Goal: Task Accomplishment & Management: Manage account settings

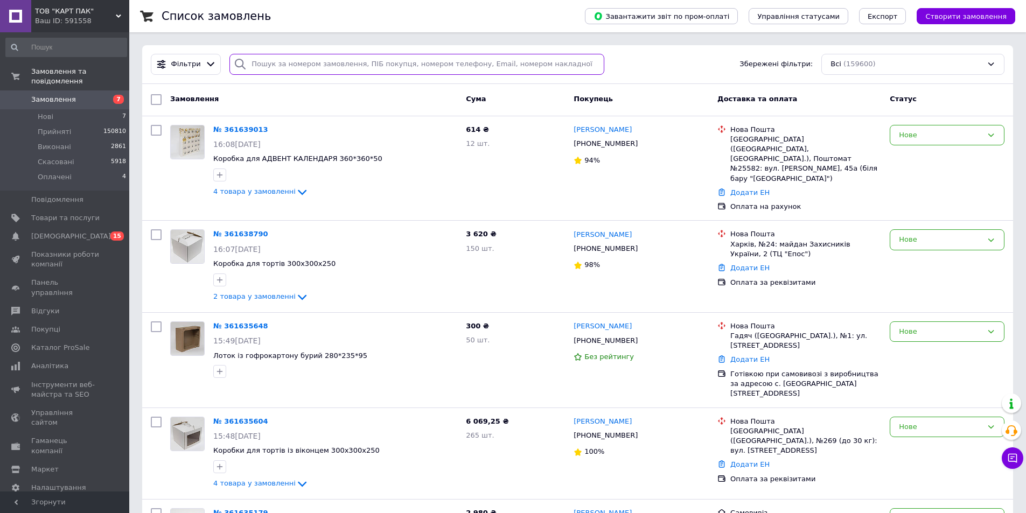
click at [294, 64] on input "search" at bounding box center [416, 64] width 375 height 21
paste input "380930899409"
type input "380930899409"
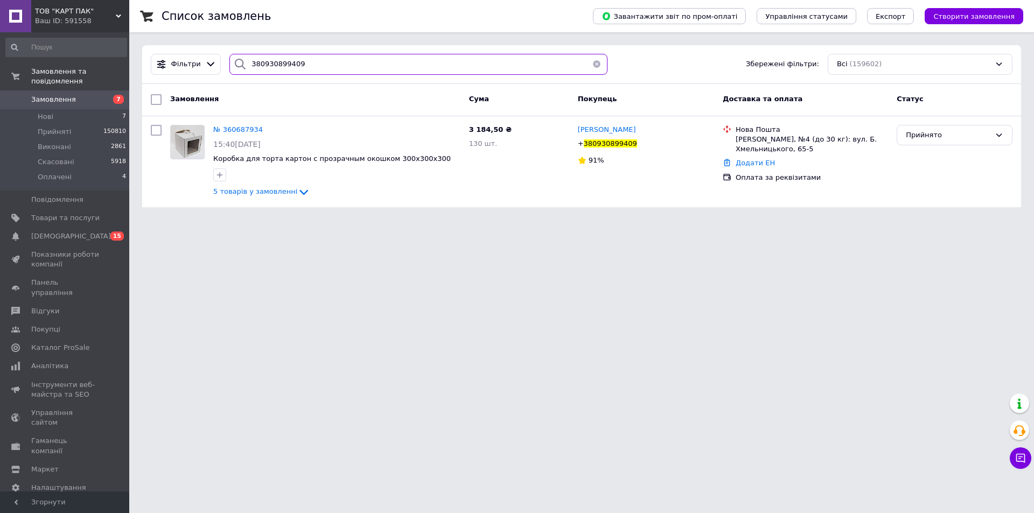
drag, startPoint x: 319, startPoint y: 67, endPoint x: 186, endPoint y: 43, distance: 135.1
click at [215, 57] on div "Фільтри 380930899409 Збережені фільтри: Всі (159602)" at bounding box center [582, 64] width 870 height 21
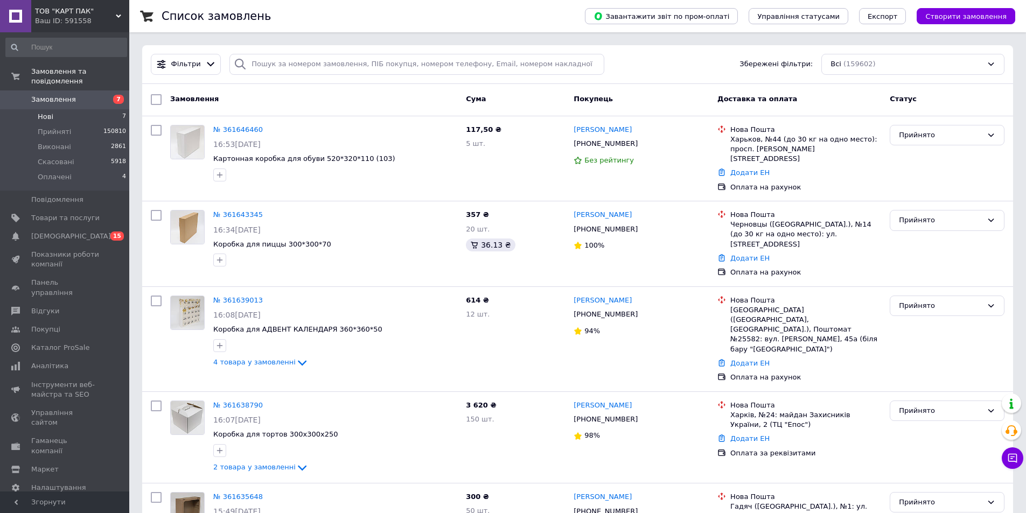
click at [100, 109] on li "Нові 7" at bounding box center [66, 116] width 133 height 15
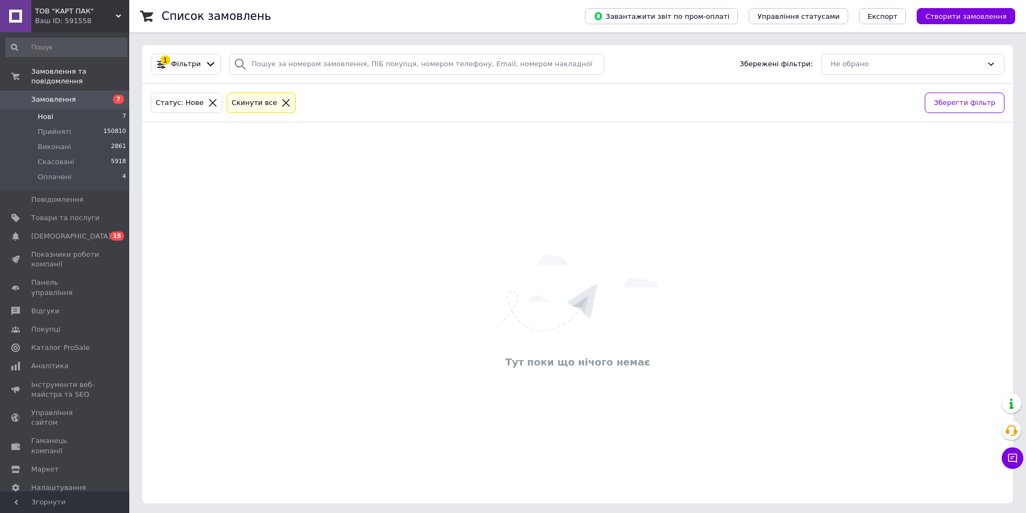
click at [105, 95] on span "7" at bounding box center [115, 100] width 30 height 10
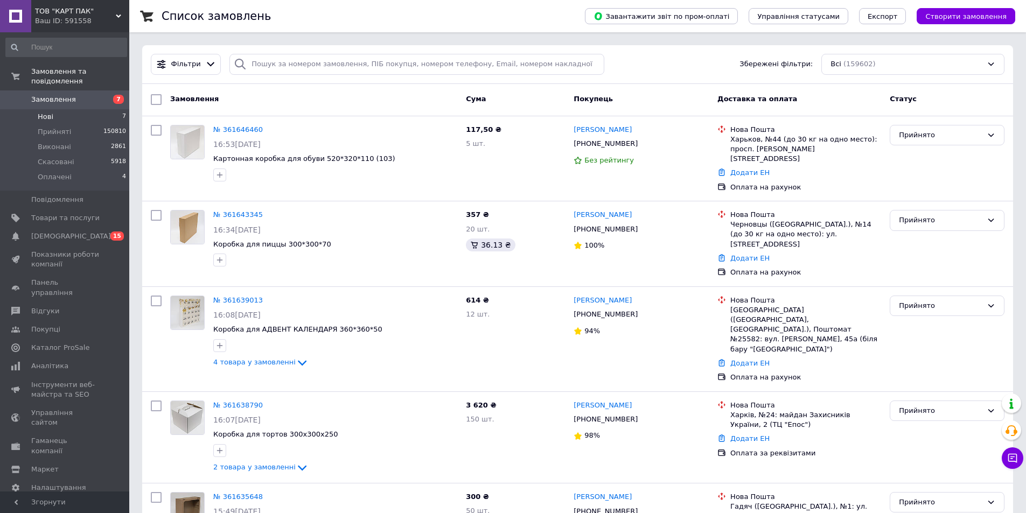
click at [114, 110] on li "Нові 7" at bounding box center [66, 116] width 133 height 15
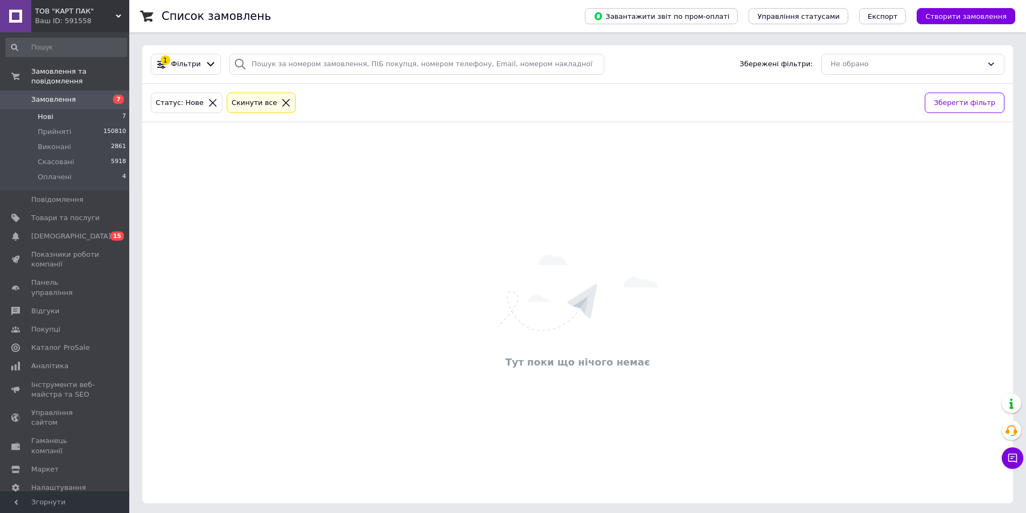
drag, startPoint x: 103, startPoint y: 89, endPoint x: 114, endPoint y: 89, distance: 10.8
click at [104, 95] on span "7" at bounding box center [115, 100] width 30 height 10
